Goal: Transaction & Acquisition: Book appointment/travel/reservation

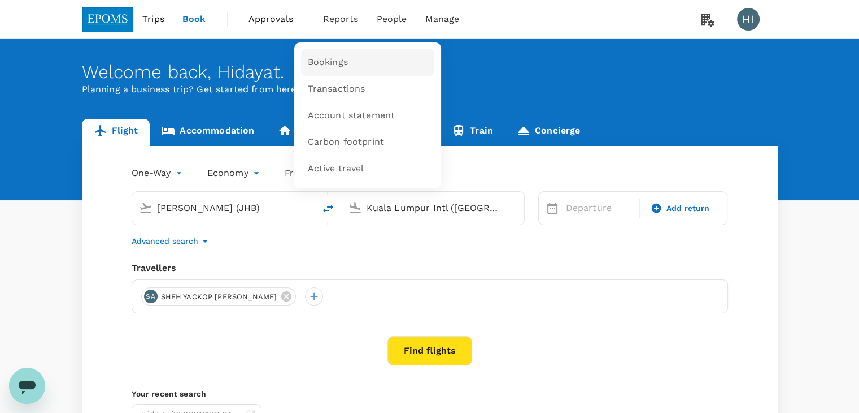
click at [312, 58] on span "Bookings" at bounding box center [328, 62] width 40 height 13
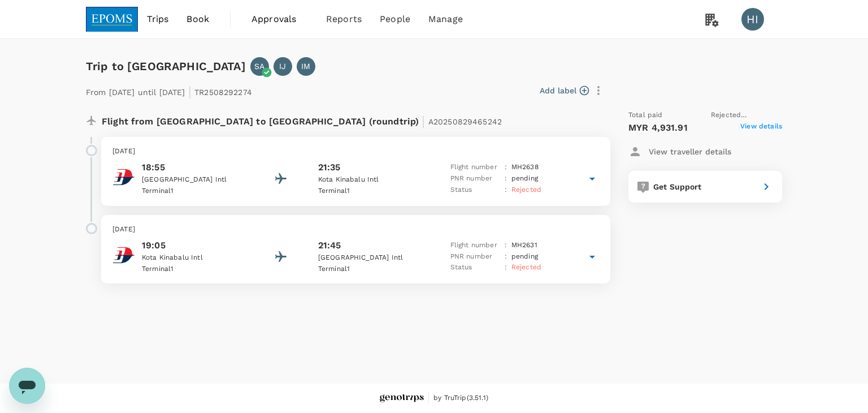
click at [590, 175] on icon at bounding box center [592, 179] width 14 height 14
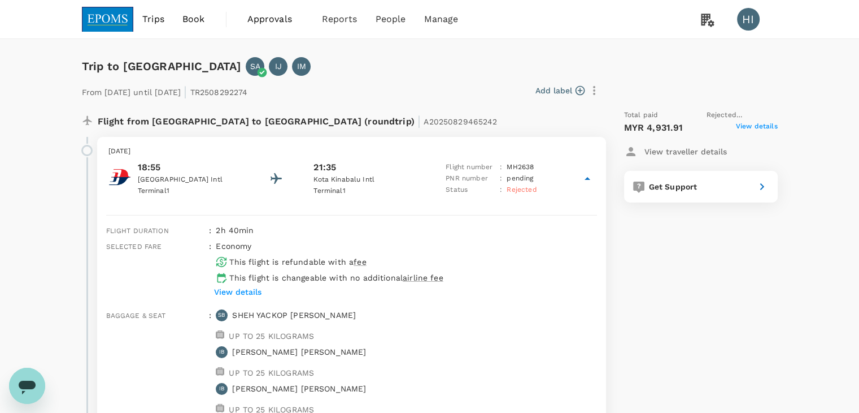
scroll to position [57, 0]
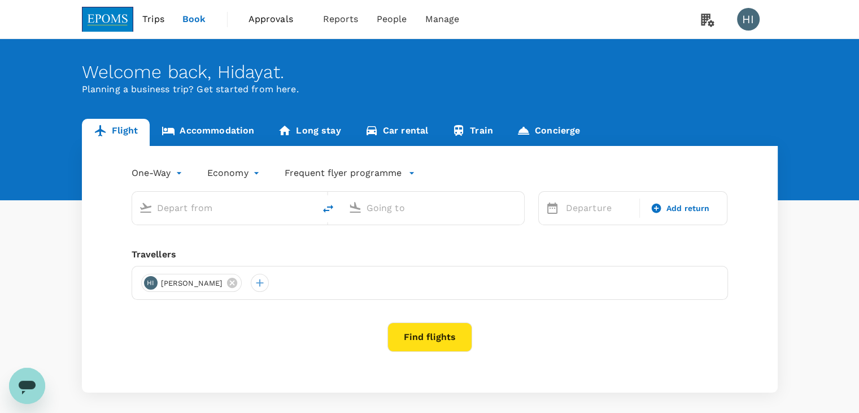
type input "[PERSON_NAME] (JHB)"
type input "Kuala Lumpur Intl ([GEOGRAPHIC_DATA])"
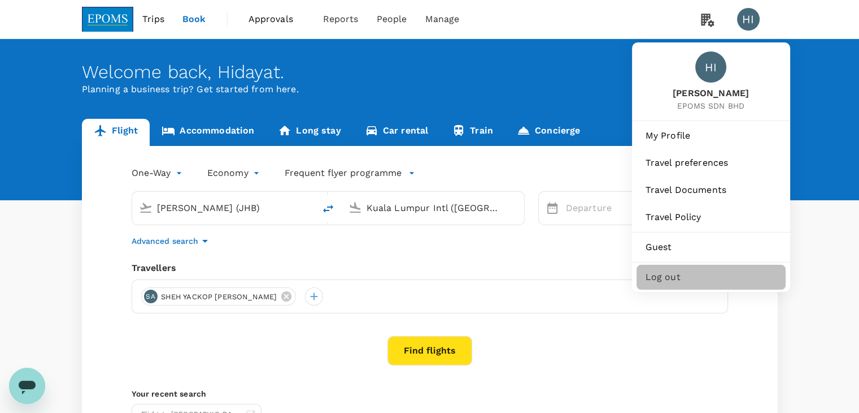
click at [674, 275] on span "Log out" at bounding box center [711, 277] width 131 height 14
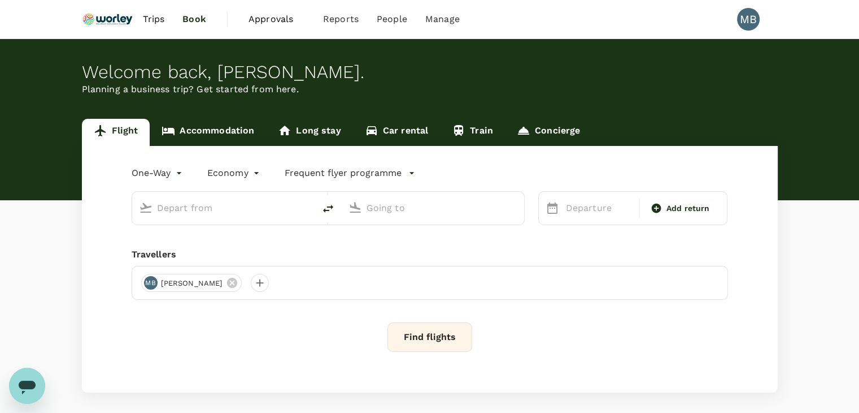
type input "roundtrip"
type input "Kuala Lumpur Intl ([GEOGRAPHIC_DATA])"
type input "Qingdao Liuting Intl (TAO)"
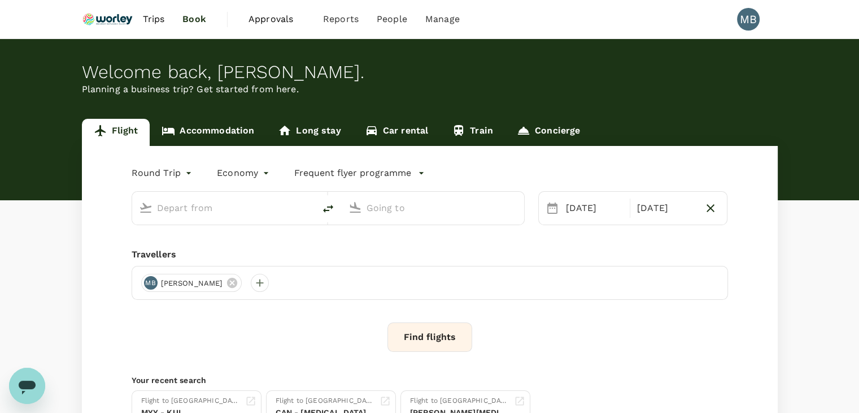
type input "Kuala Lumpur Intl ([GEOGRAPHIC_DATA])"
type input "Qingdao Liuting Intl (TAO)"
